Goal: Task Accomplishment & Management: Use online tool/utility

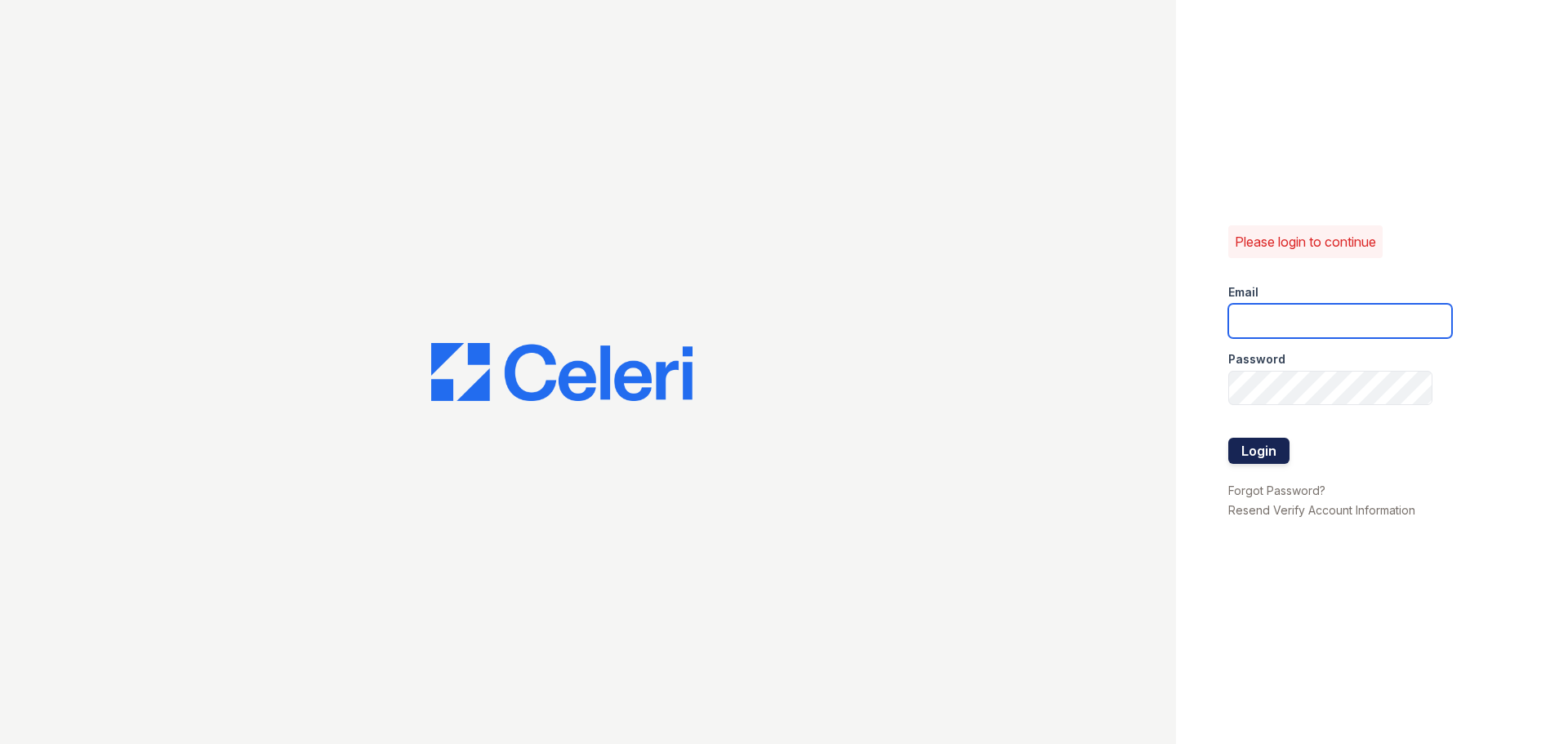
type input "[EMAIL_ADDRESS][DOMAIN_NAME]"
click at [1231, 453] on button "Login" at bounding box center [1258, 451] width 61 height 27
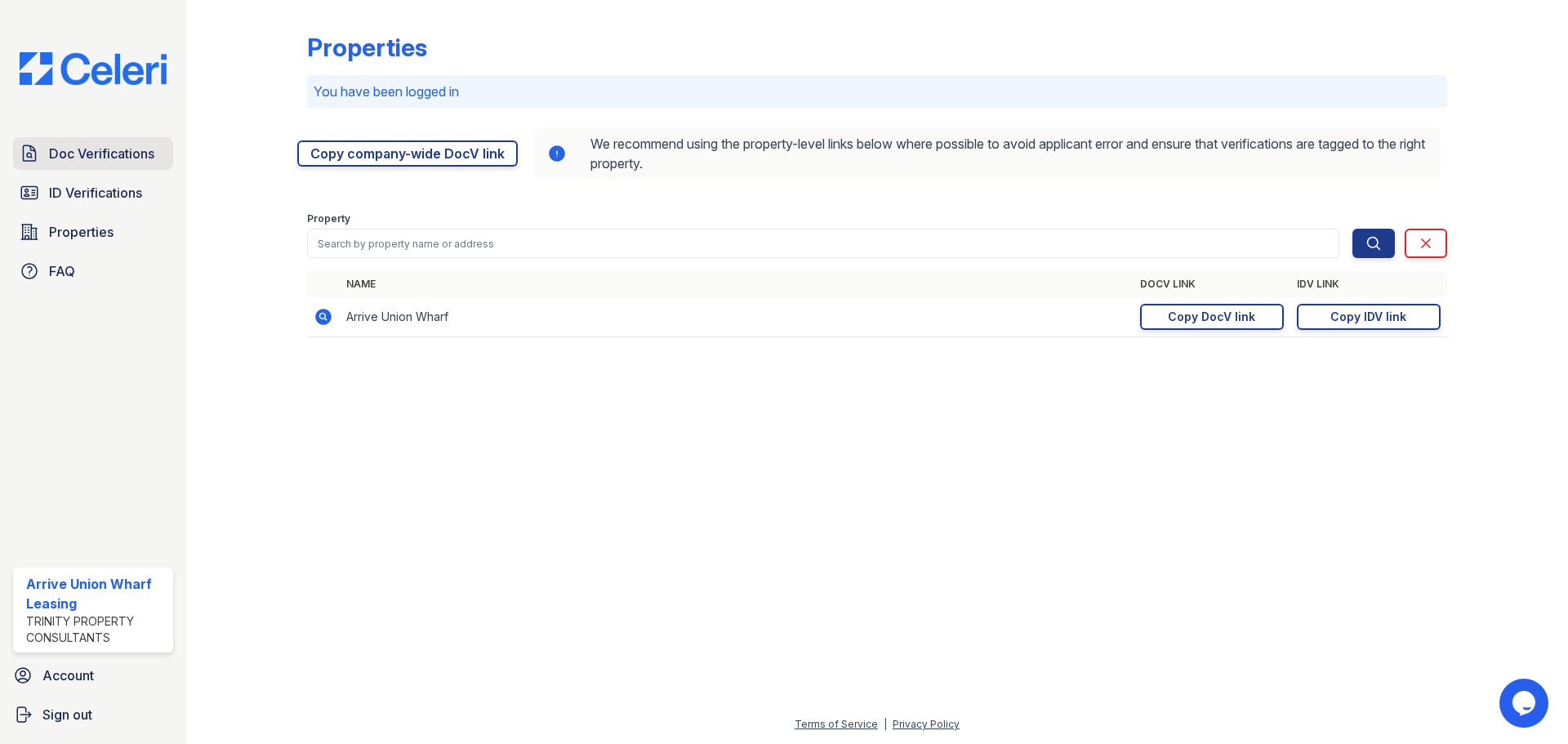
click at [107, 150] on span "Doc Verifications" at bounding box center [101, 153] width 105 height 19
